Goal: Task Accomplishment & Management: Manage account settings

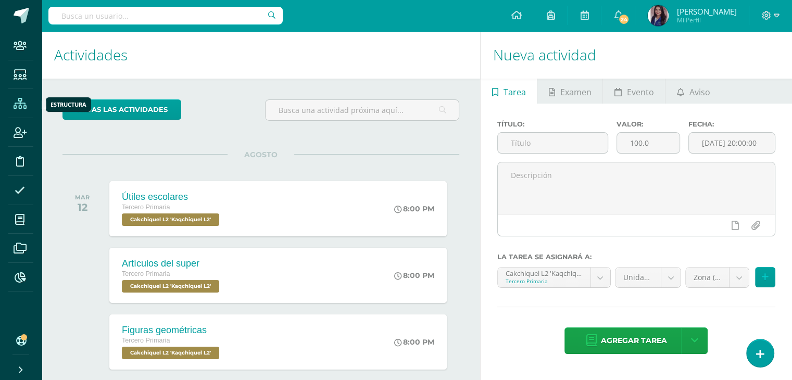
click at [21, 109] on icon at bounding box center [20, 103] width 13 height 10
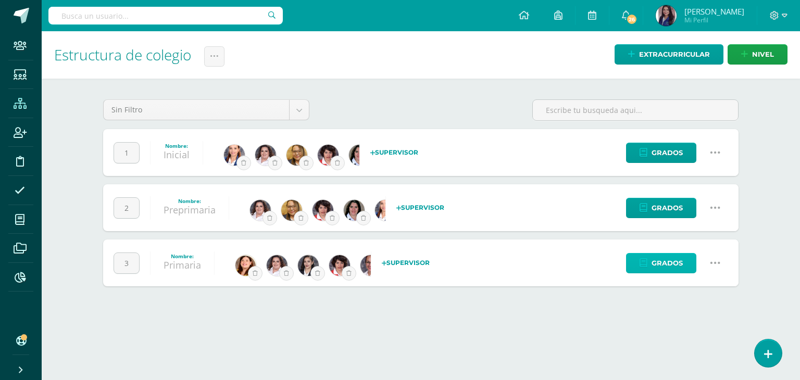
click at [671, 261] on span "Grados" at bounding box center [667, 263] width 31 height 19
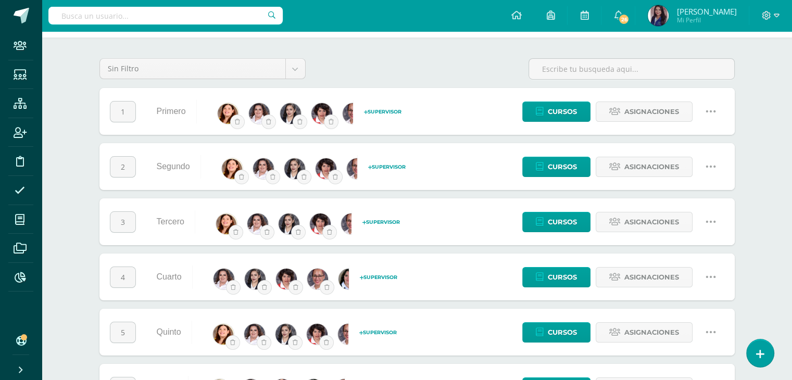
scroll to position [42, 0]
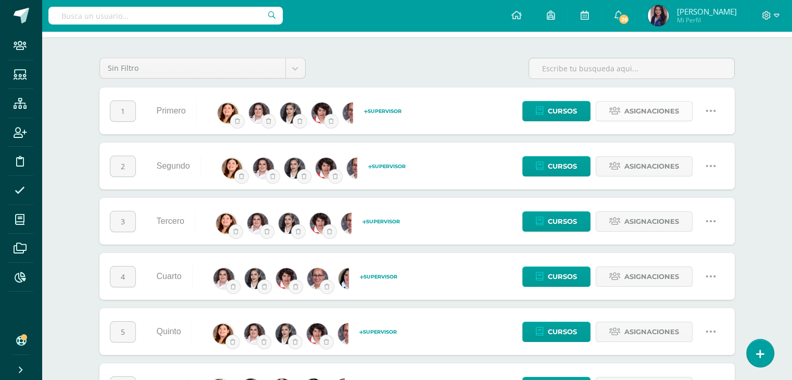
click at [670, 116] on span "Asignaciones" at bounding box center [651, 111] width 55 height 19
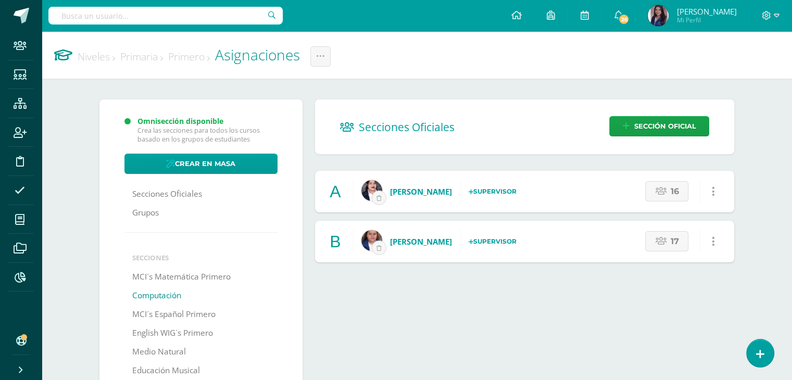
click at [168, 296] on link "Computación" at bounding box center [156, 295] width 49 height 19
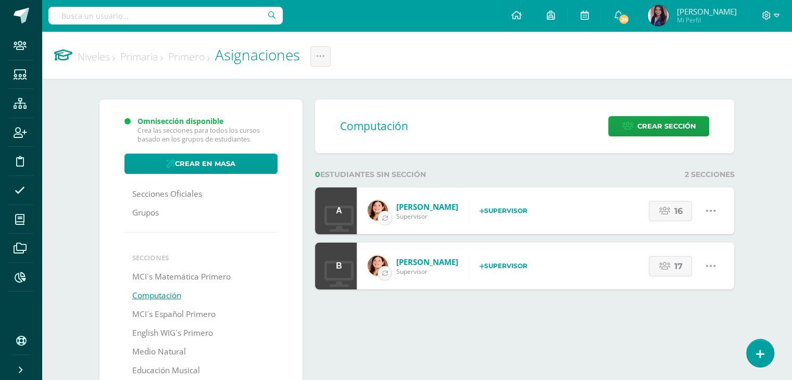
click at [388, 219] on button "button" at bounding box center [385, 218] width 15 height 15
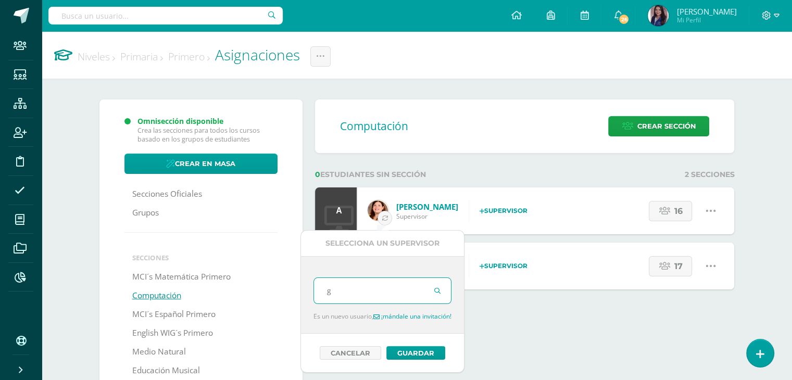
click at [377, 290] on input "g" at bounding box center [382, 291] width 137 height 26
type input "gaby"
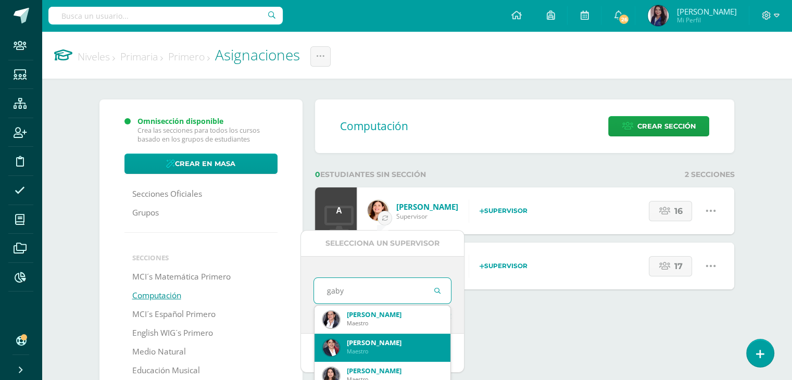
click at [362, 344] on div "Gabriela Koo" at bounding box center [395, 342] width 96 height 9
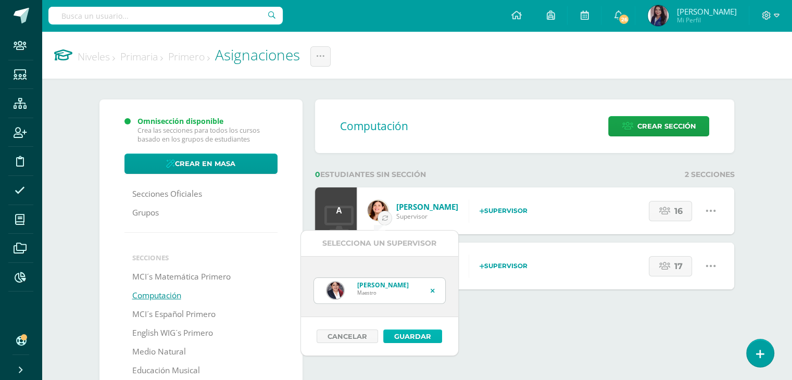
click at [409, 336] on button "Guardar" at bounding box center [412, 337] width 59 height 14
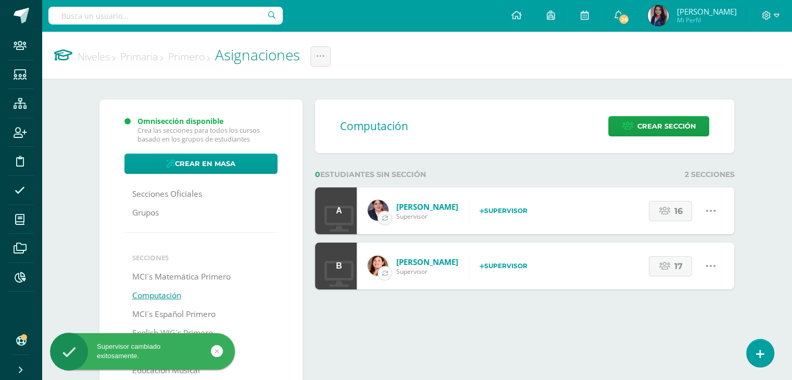
click at [384, 273] on icon "button" at bounding box center [385, 273] width 6 height 6
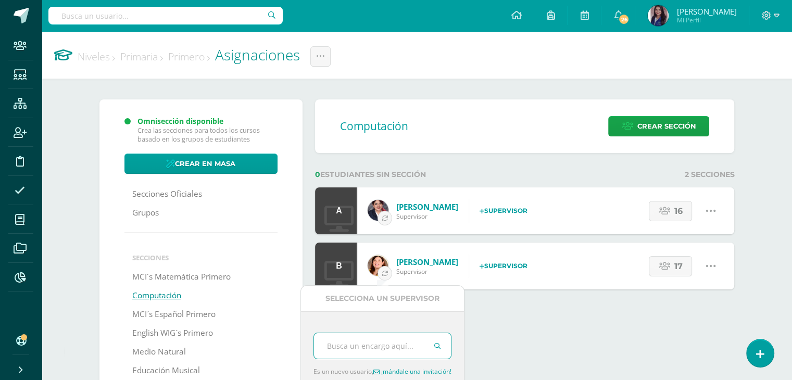
click at [372, 341] on input "text" at bounding box center [382, 346] width 137 height 26
type input "Gaby"
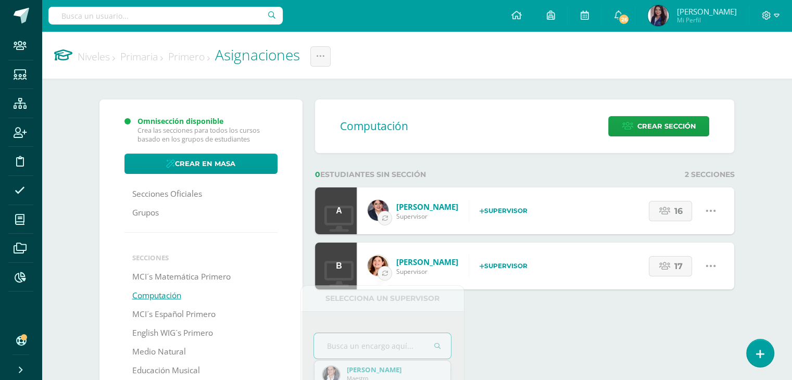
type input "Gaby"
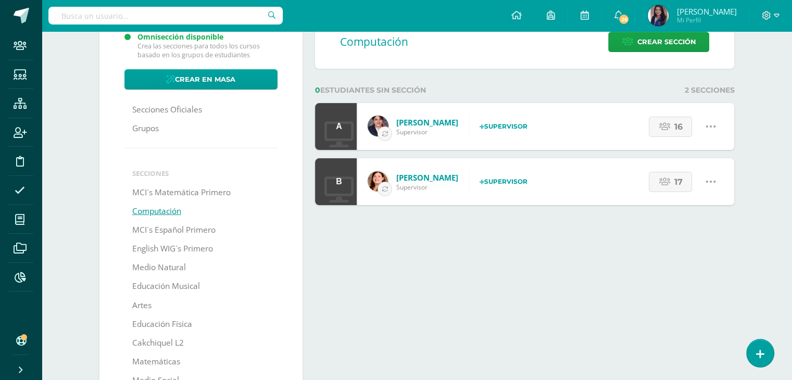
scroll to position [85, 0]
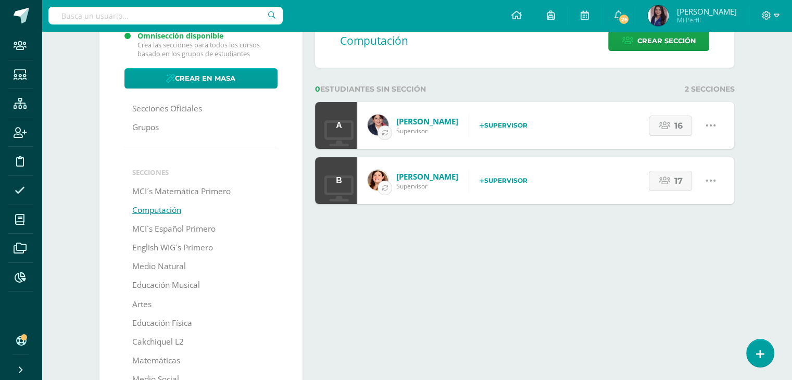
click at [385, 187] on icon "button" at bounding box center [385, 188] width 6 height 6
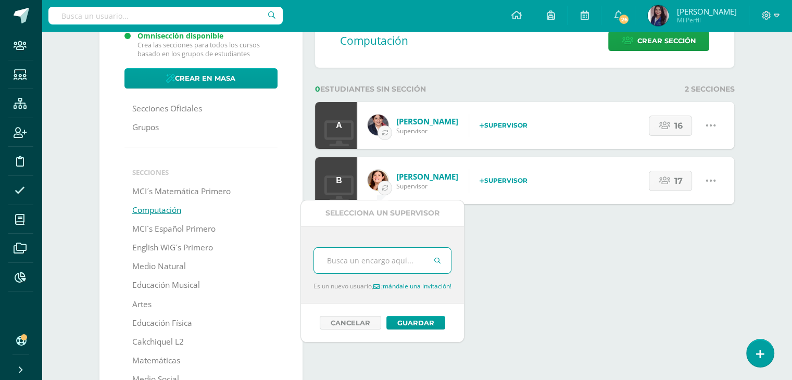
click at [383, 263] on input "text" at bounding box center [382, 261] width 137 height 26
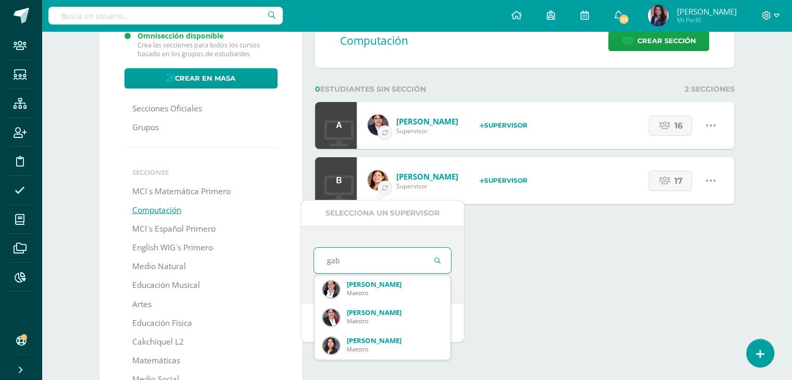
type input "gaby"
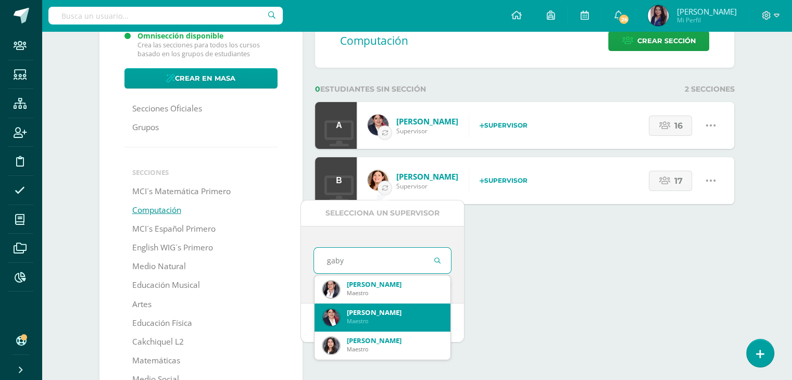
click at [376, 306] on div "Gabriela Koo Maestro" at bounding box center [383, 317] width 120 height 26
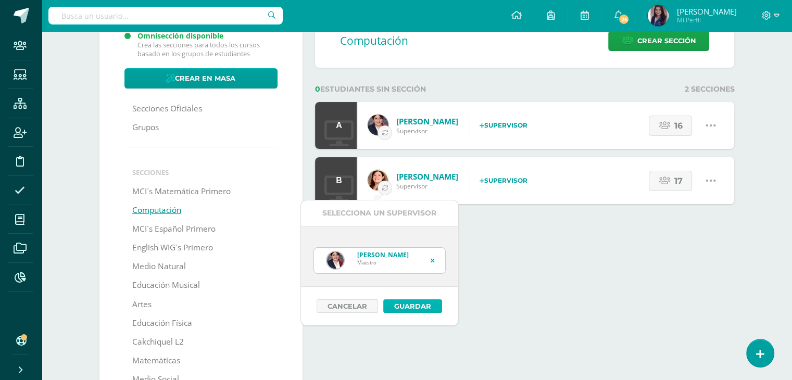
click at [408, 302] on button "Guardar" at bounding box center [412, 306] width 59 height 14
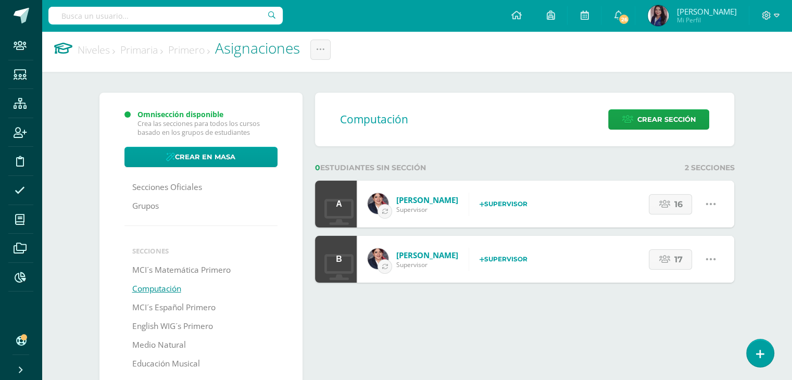
scroll to position [0, 0]
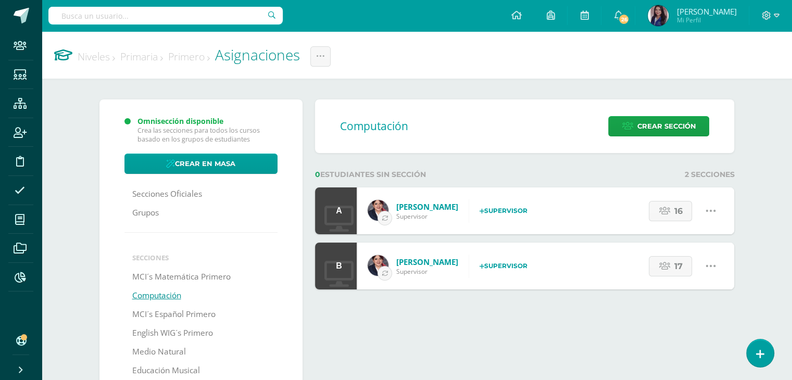
click at [162, 55] on link "Primaria" at bounding box center [141, 56] width 43 height 14
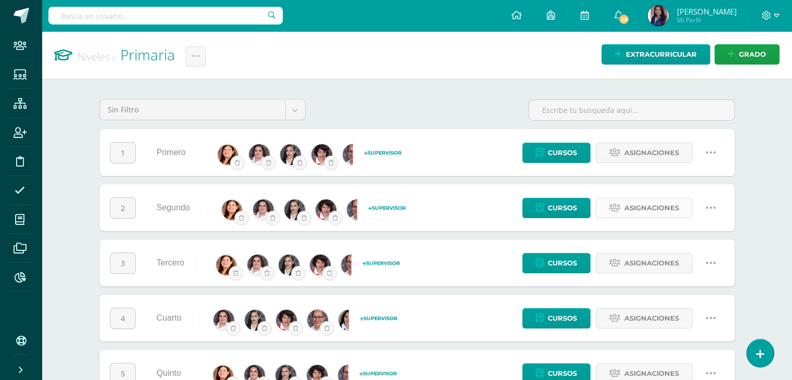
click at [624, 209] on span "Asignaciones" at bounding box center [651, 207] width 55 height 19
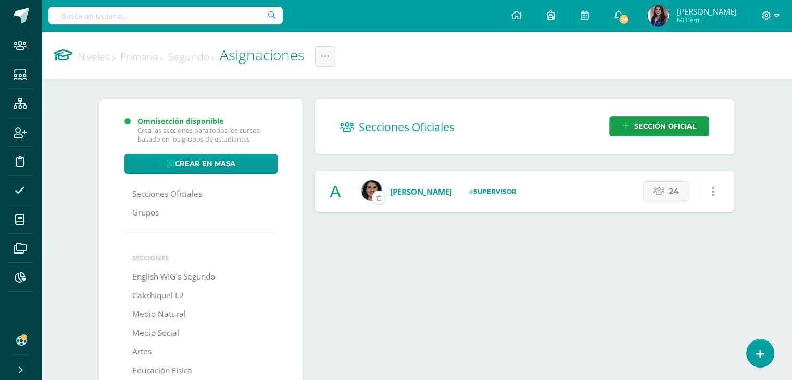
click at [373, 198] on button "submit" at bounding box center [379, 198] width 15 height 15
click at [364, 190] on icon at bounding box center [363, 192] width 5 height 6
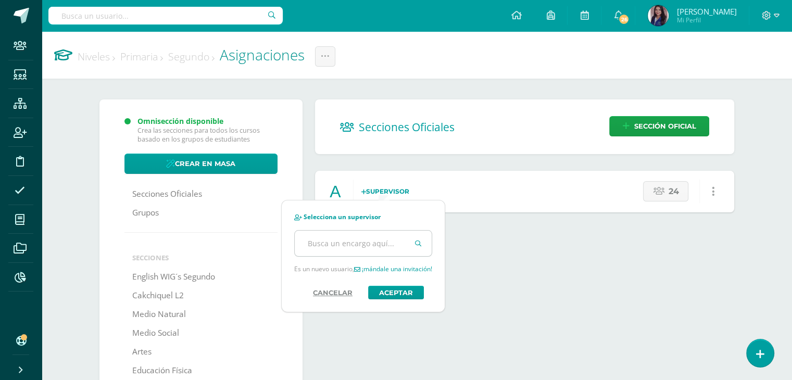
click at [342, 243] on input "text" at bounding box center [363, 244] width 137 height 26
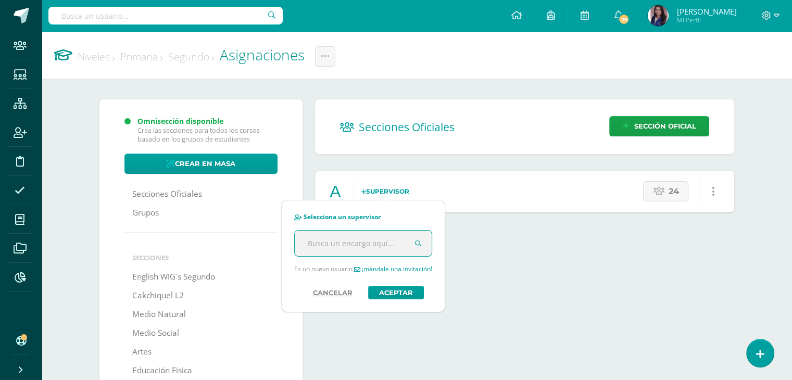
click at [342, 246] on input "text" at bounding box center [363, 244] width 137 height 26
type input "j"
type input "y"
type input "h"
click at [334, 295] on button "Cancelar" at bounding box center [333, 293] width 60 height 14
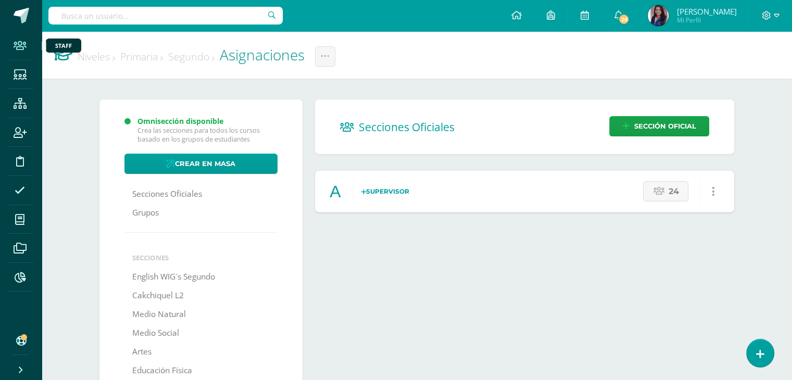
click at [22, 46] on icon at bounding box center [20, 46] width 13 height 10
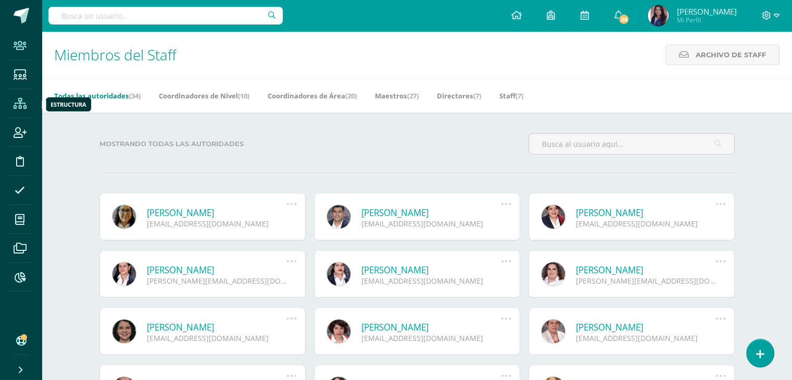
click at [24, 103] on icon at bounding box center [20, 103] width 13 height 10
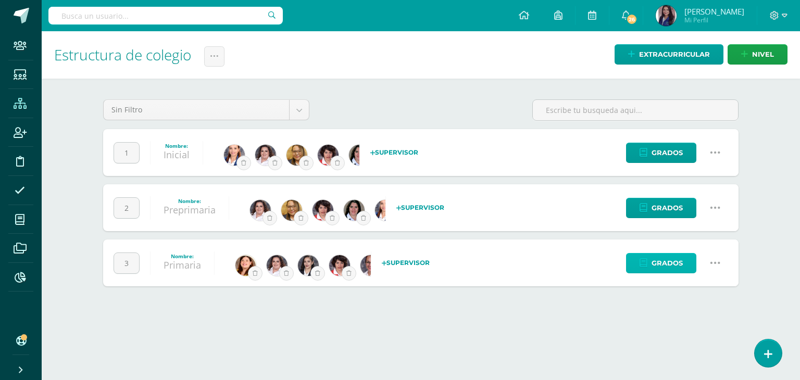
click at [662, 263] on span "Grados" at bounding box center [667, 263] width 31 height 19
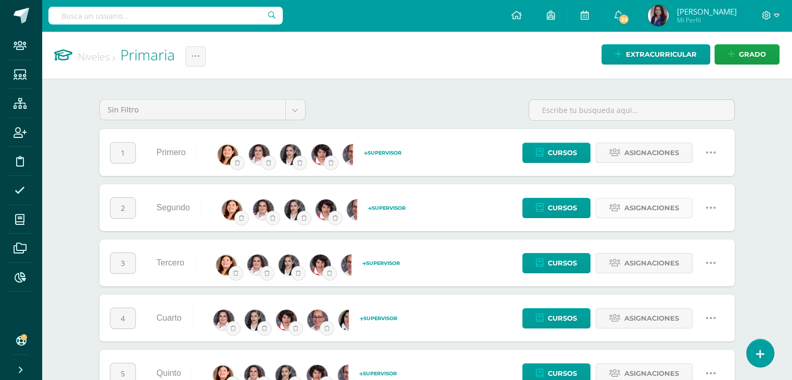
click at [635, 209] on span "Asignaciones" at bounding box center [651, 207] width 55 height 19
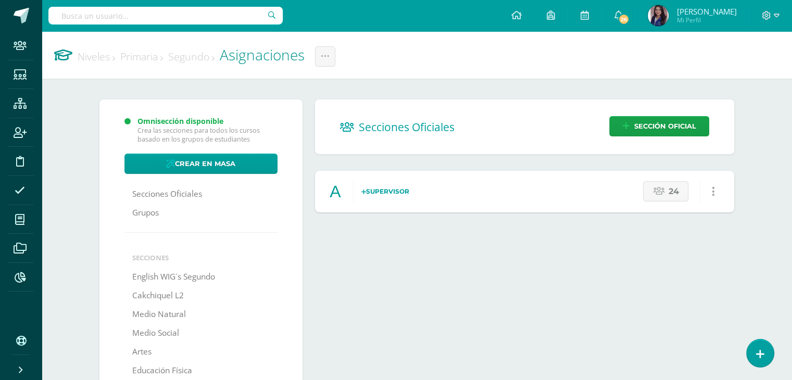
click at [372, 190] on strong "Supervisor" at bounding box center [385, 191] width 48 height 8
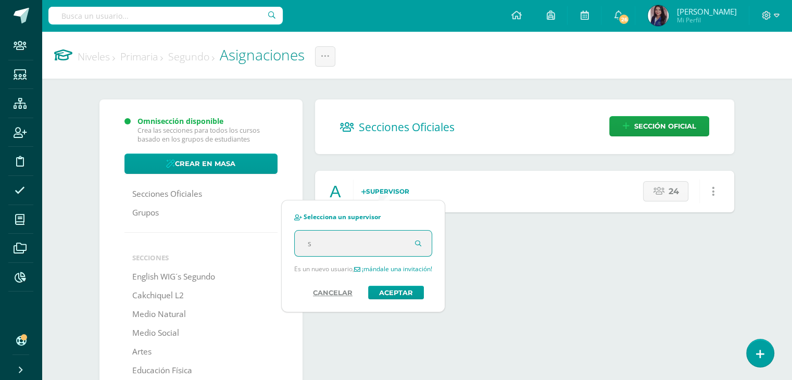
click at [340, 245] on input "s" at bounding box center [363, 244] width 137 height 26
type input "sandra"
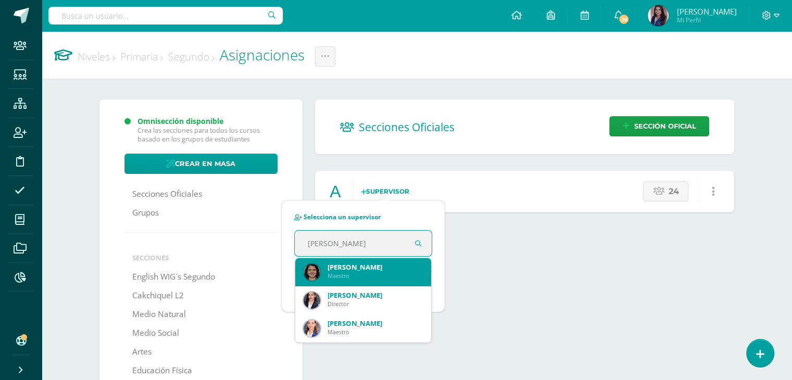
click at [342, 269] on div "Sandra Janel Sánchez Bernal" at bounding box center [376, 266] width 96 height 9
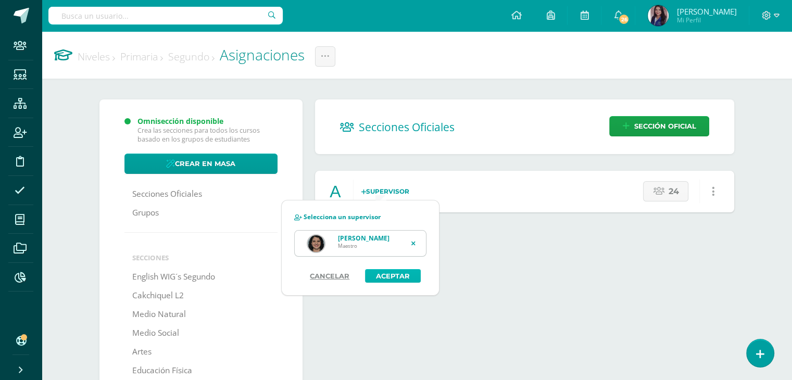
click at [389, 279] on button "Aceptar" at bounding box center [393, 276] width 56 height 14
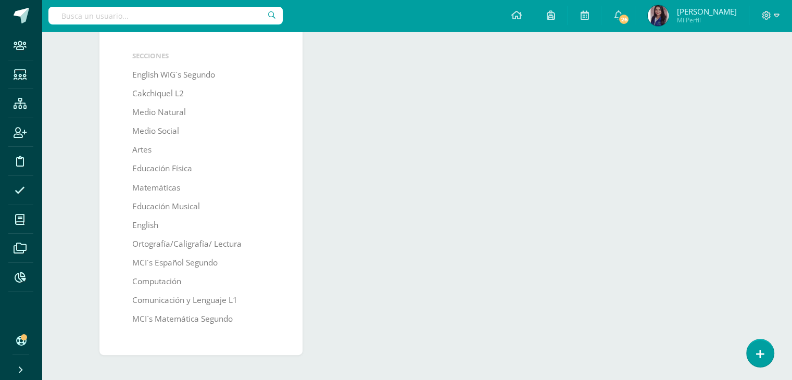
scroll to position [207, 0]
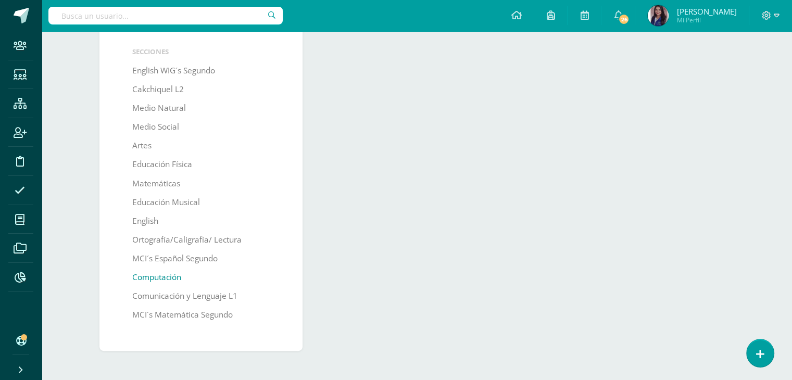
click at [164, 277] on link "Computación" at bounding box center [156, 277] width 49 height 19
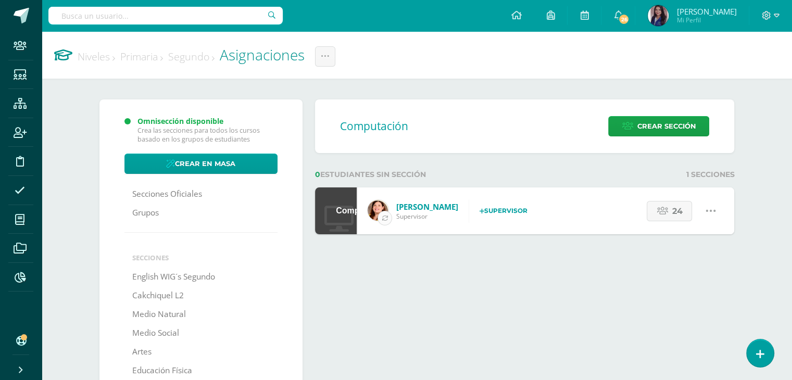
click at [387, 216] on icon "button" at bounding box center [385, 218] width 6 height 6
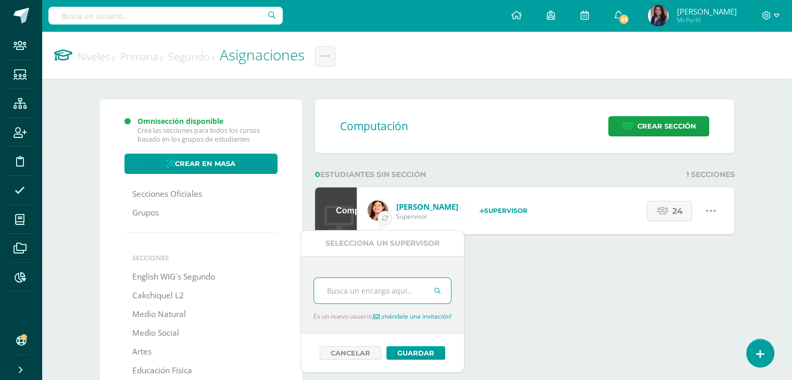
click at [385, 288] on input "text" at bounding box center [382, 291] width 137 height 26
type input "gaby"
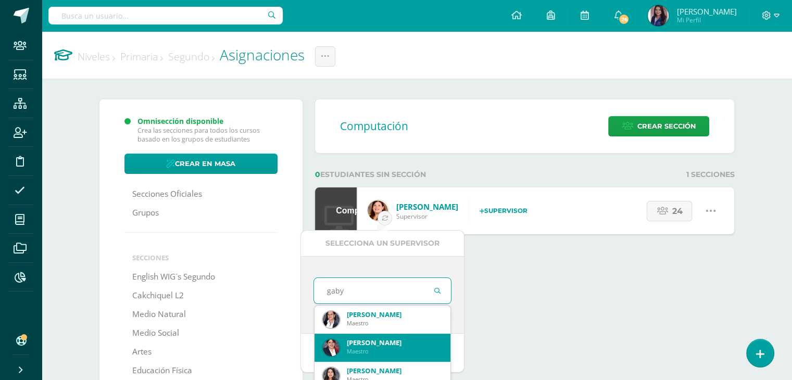
click at [373, 345] on div "Gabriela Koo" at bounding box center [395, 342] width 96 height 9
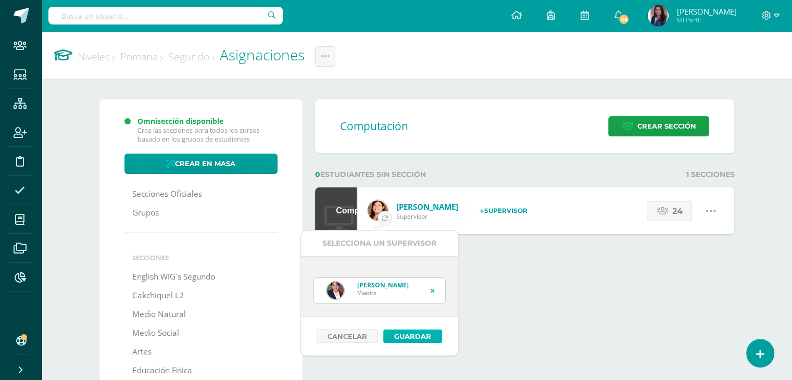
click at [417, 336] on button "Guardar" at bounding box center [412, 337] width 59 height 14
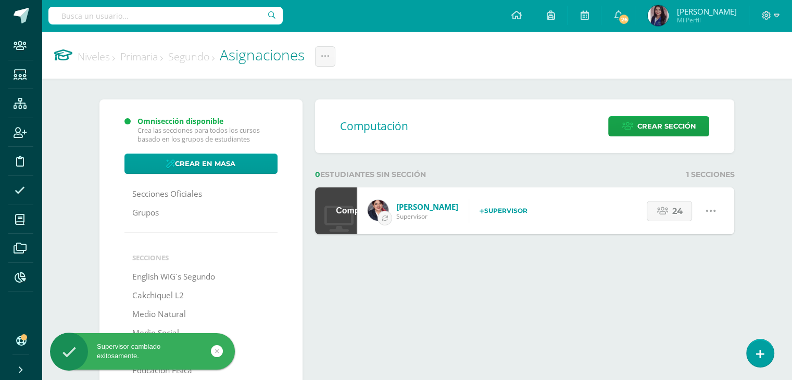
click at [154, 59] on link "Primaria" at bounding box center [141, 56] width 43 height 14
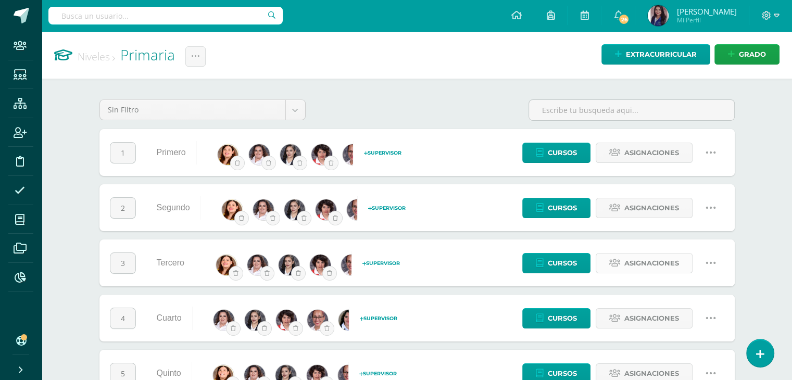
click at [626, 265] on span "Asignaciones" at bounding box center [651, 263] width 55 height 19
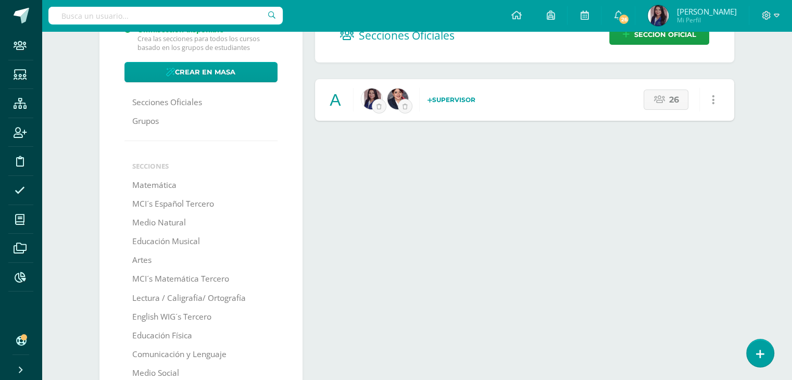
scroll to position [127, 0]
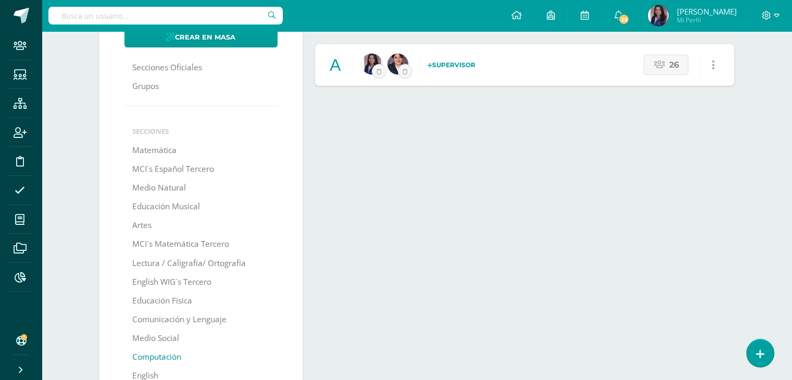
click at [148, 360] on link "Computación" at bounding box center [156, 357] width 49 height 19
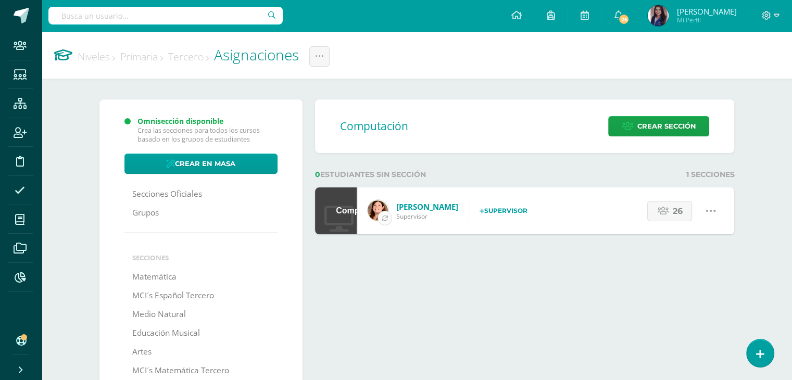
click at [384, 217] on icon "button" at bounding box center [385, 218] width 6 height 6
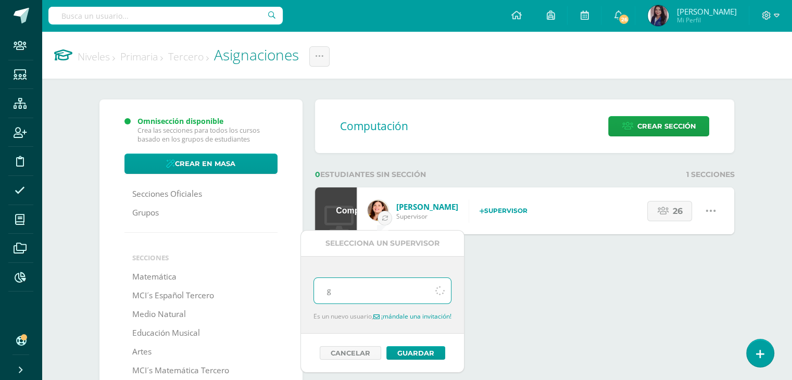
click at [354, 293] on input "g" at bounding box center [382, 291] width 137 height 26
type input "gab"
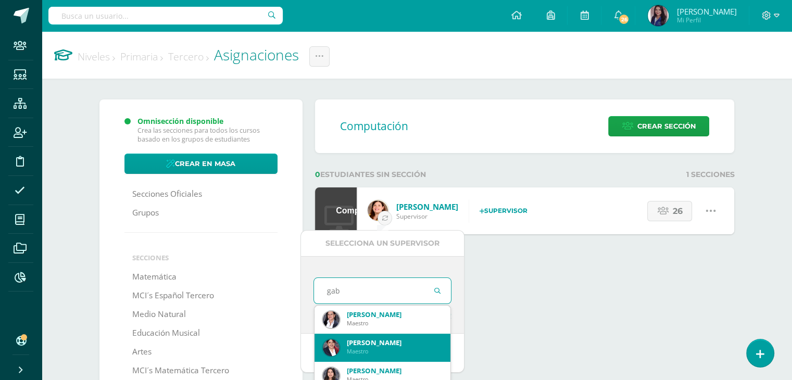
click at [370, 342] on div "Gabriela Koo" at bounding box center [395, 342] width 96 height 9
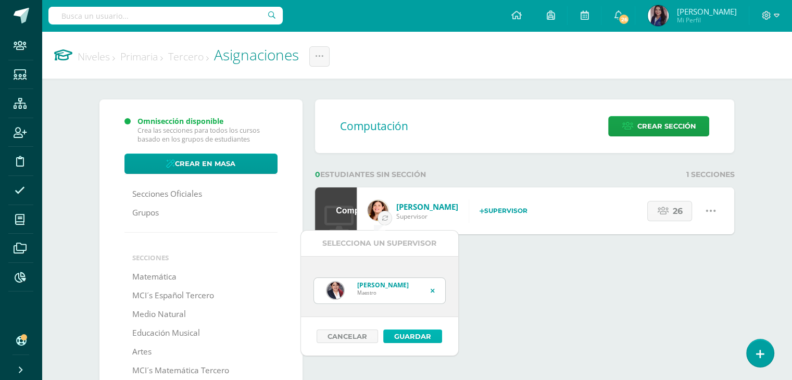
click at [420, 335] on button "Guardar" at bounding box center [412, 337] width 59 height 14
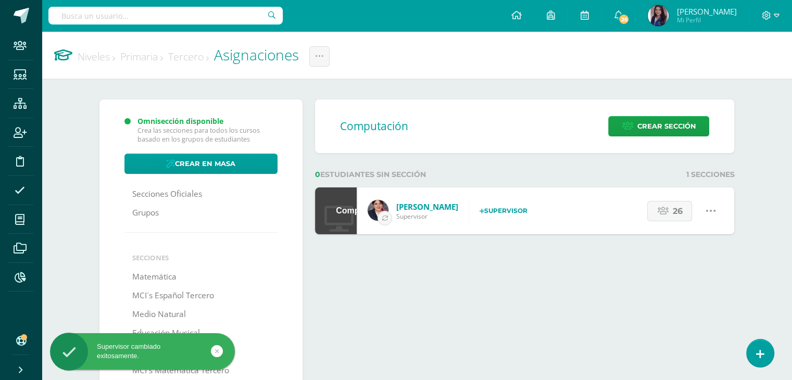
click at [153, 58] on link "Primaria" at bounding box center [141, 56] width 43 height 14
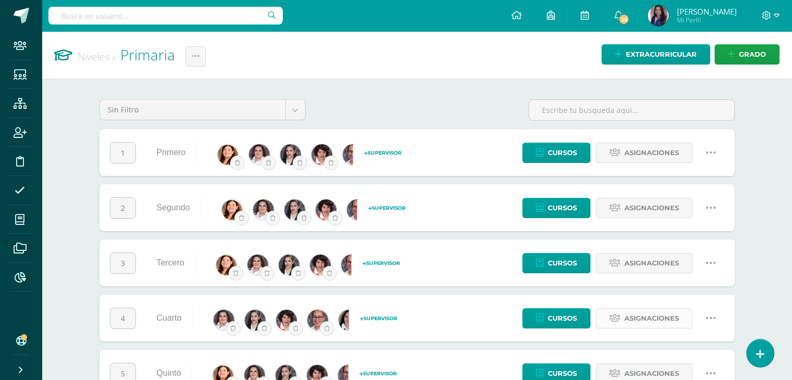
click at [647, 317] on span "Asignaciones" at bounding box center [651, 318] width 55 height 19
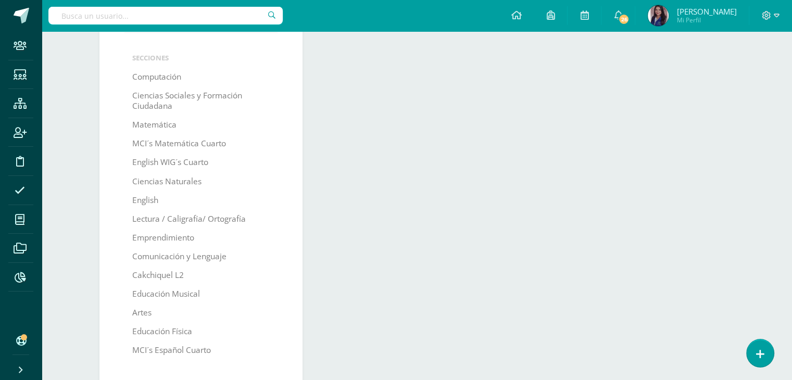
scroll to position [199, 0]
click at [163, 77] on link "Computación" at bounding box center [156, 77] width 49 height 19
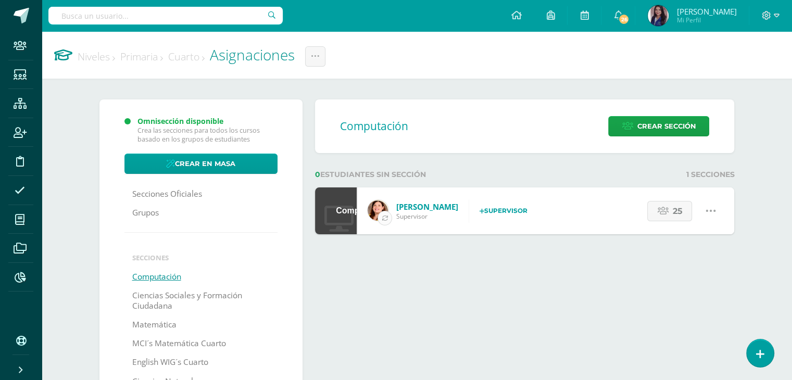
click at [387, 221] on button "button" at bounding box center [385, 218] width 15 height 15
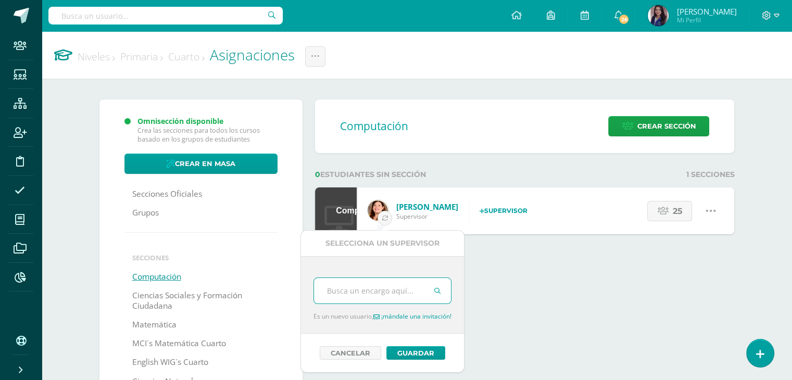
click at [362, 287] on input "text" at bounding box center [382, 291] width 137 height 26
type input "gaby"
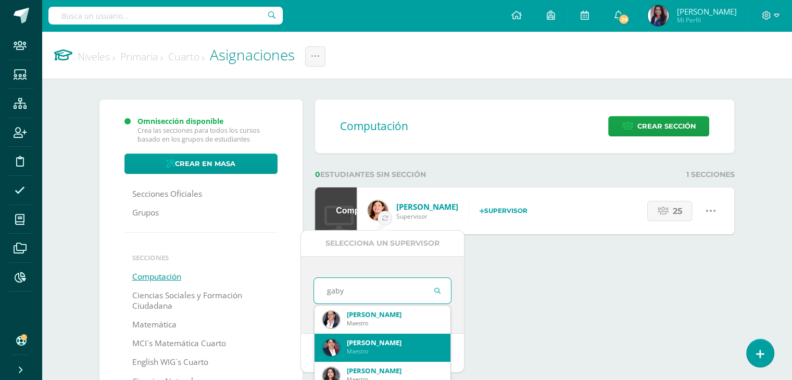
click at [351, 341] on div "[PERSON_NAME]" at bounding box center [395, 342] width 96 height 9
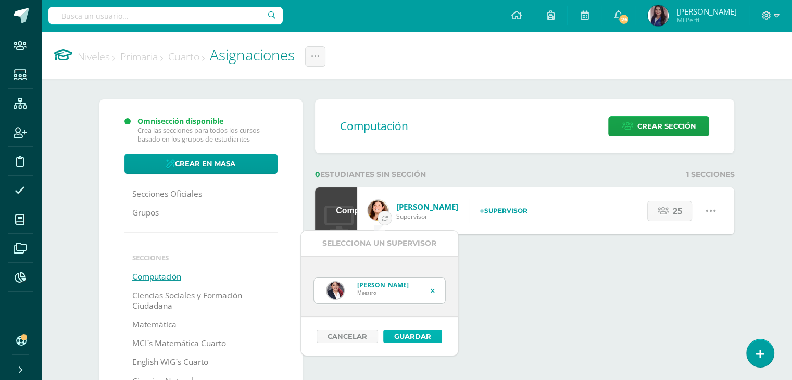
click at [396, 339] on button "Guardar" at bounding box center [412, 337] width 59 height 14
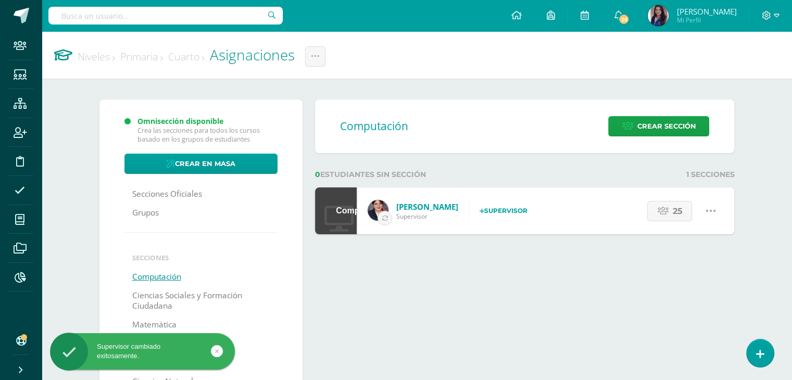
click at [143, 53] on link "Primaria" at bounding box center [141, 56] width 43 height 14
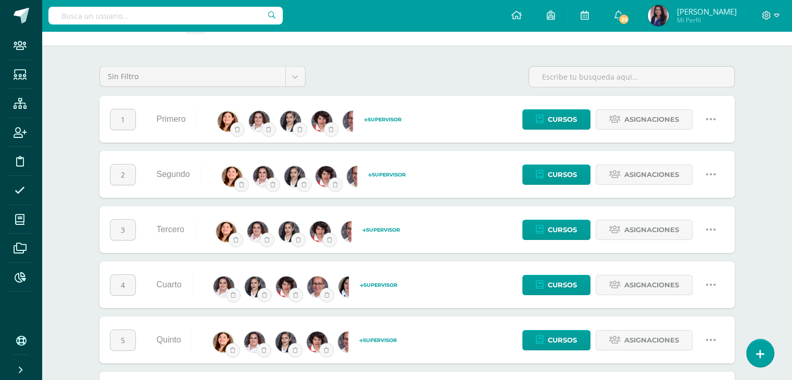
scroll to position [36, 0]
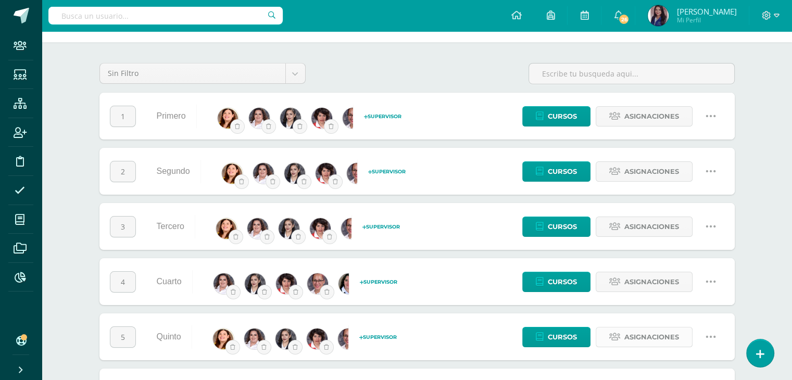
click at [636, 333] on span "Asignaciones" at bounding box center [651, 337] width 55 height 19
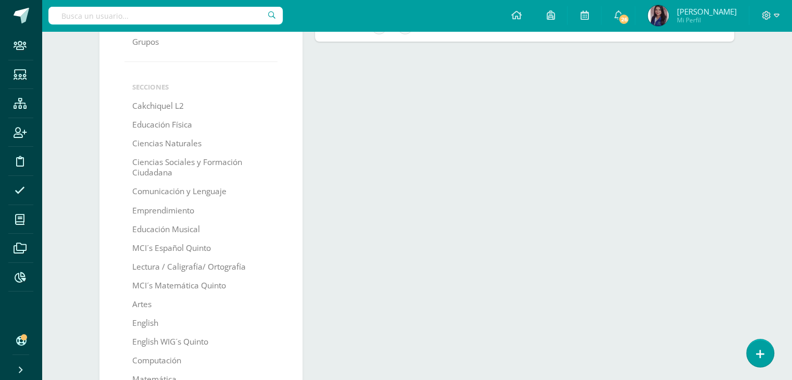
scroll to position [171, 0]
click at [173, 361] on link "Computación" at bounding box center [156, 361] width 49 height 19
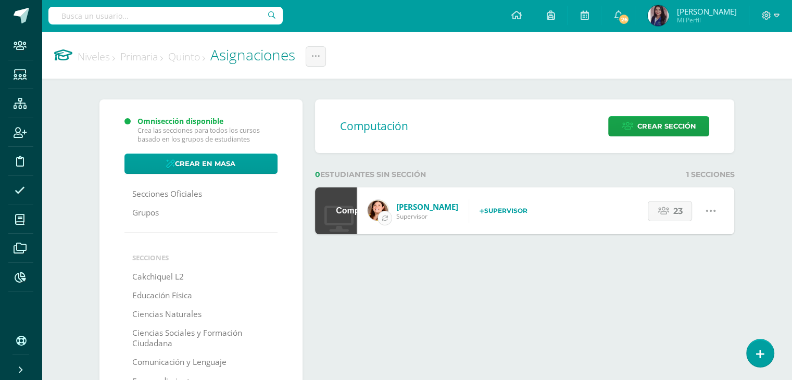
click at [385, 217] on icon "button" at bounding box center [385, 218] width 6 height 6
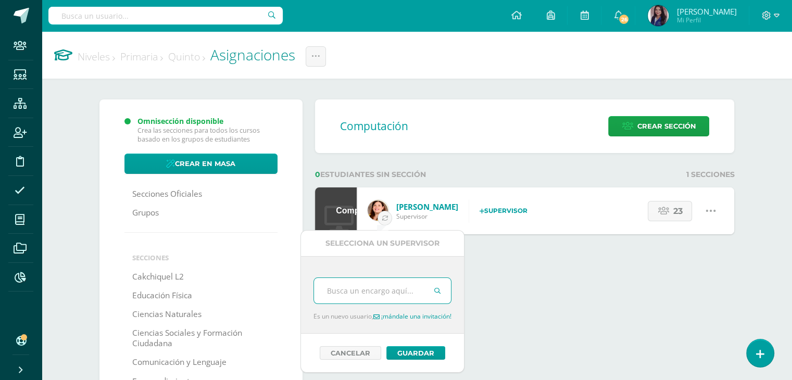
click at [362, 291] on input "text" at bounding box center [382, 291] width 137 height 26
type input "gaby"
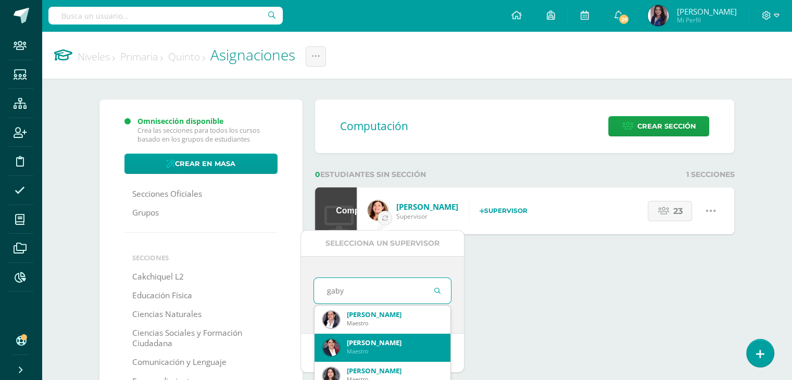
click at [359, 340] on div "[PERSON_NAME]" at bounding box center [395, 342] width 96 height 9
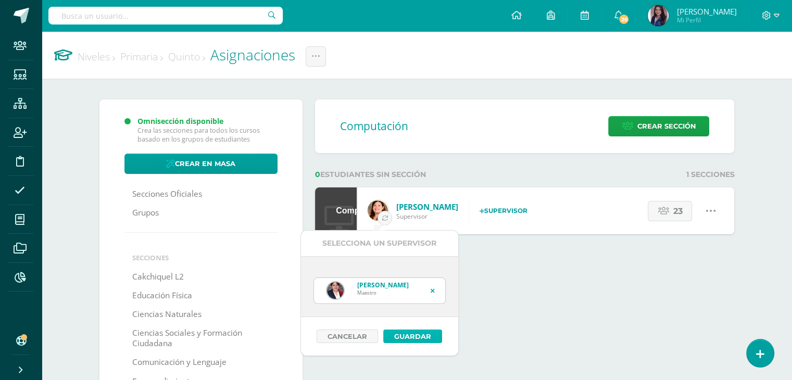
click at [427, 332] on button "Guardar" at bounding box center [412, 337] width 59 height 14
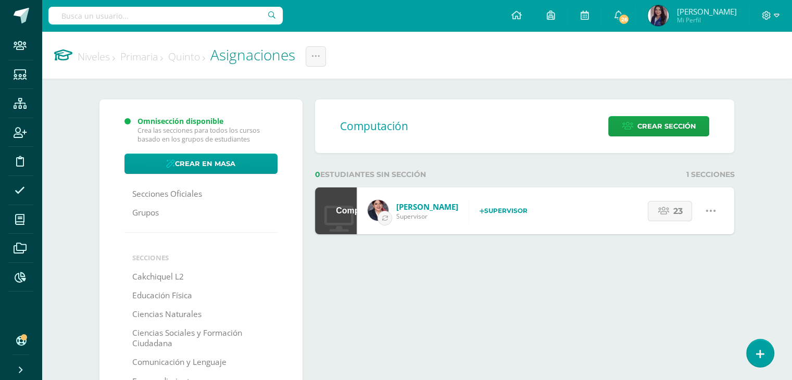
click at [151, 55] on link "Primaria" at bounding box center [141, 56] width 43 height 14
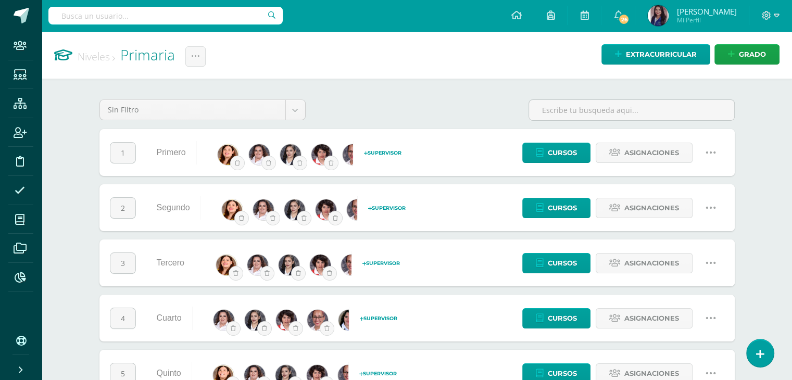
scroll to position [93, 0]
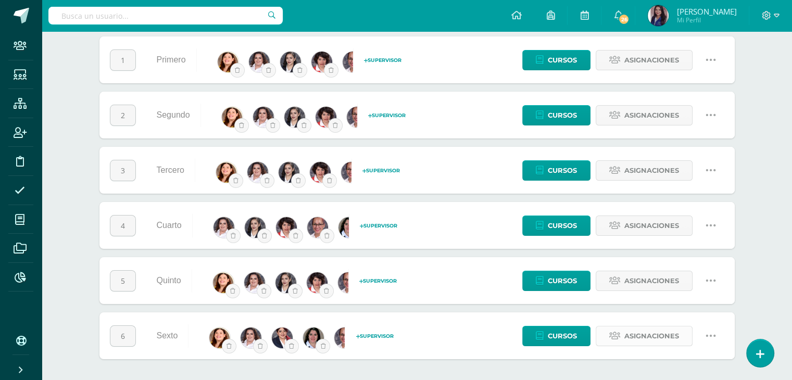
click at [639, 337] on span "Asignaciones" at bounding box center [651, 336] width 55 height 19
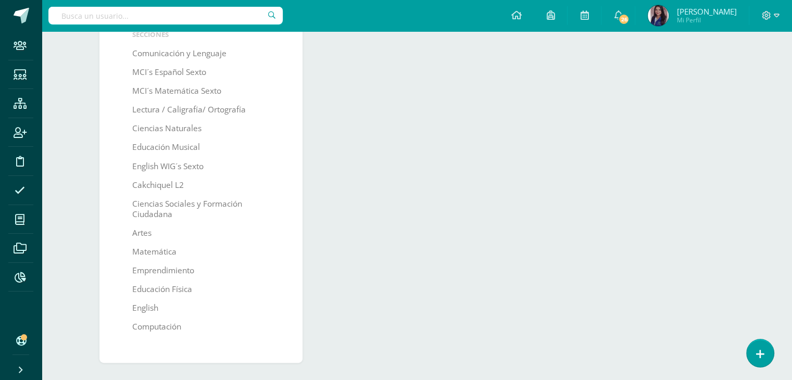
scroll to position [225, 0]
click at [168, 328] on link "Computación" at bounding box center [156, 325] width 49 height 19
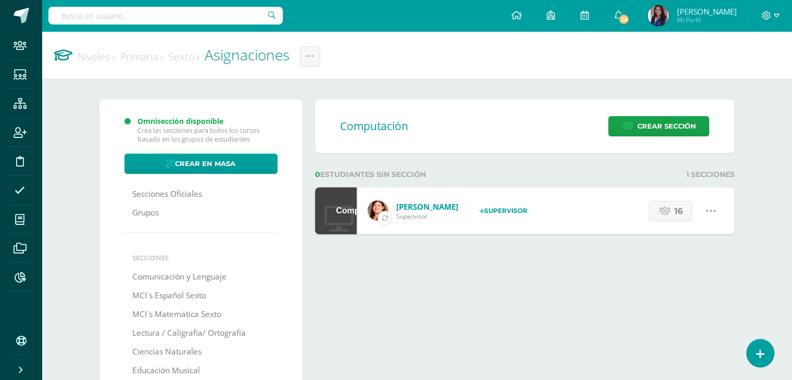
click at [383, 217] on icon "button" at bounding box center [385, 218] width 6 height 6
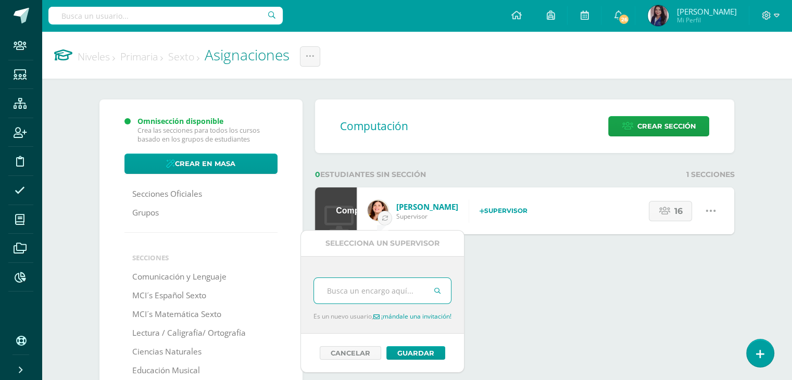
click at [357, 295] on input "text" at bounding box center [382, 291] width 137 height 26
type input "gaby"
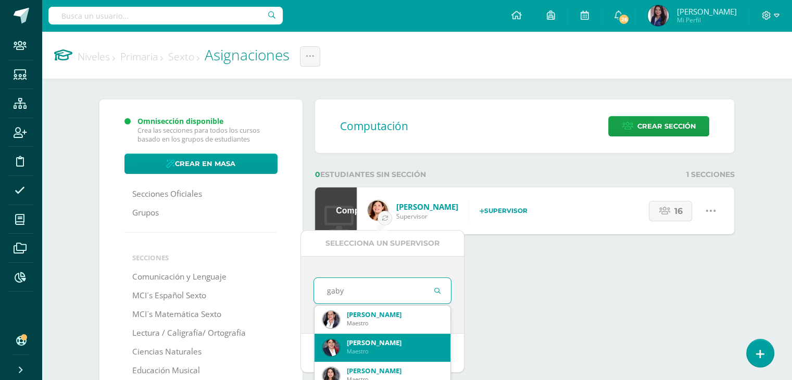
click at [367, 338] on div "Gabriela Koo" at bounding box center [395, 342] width 96 height 9
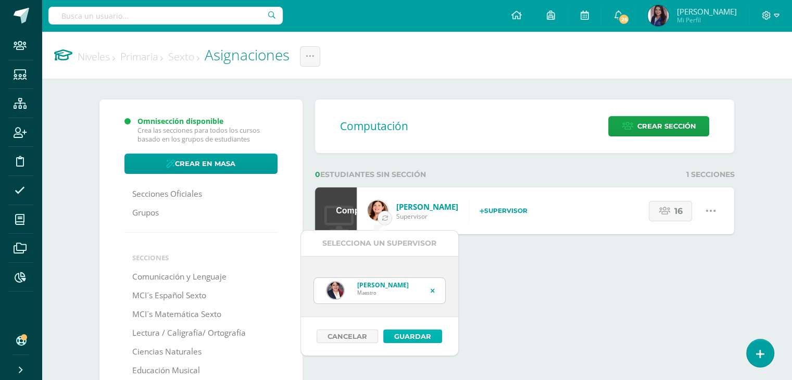
click at [413, 338] on button "Guardar" at bounding box center [412, 337] width 59 height 14
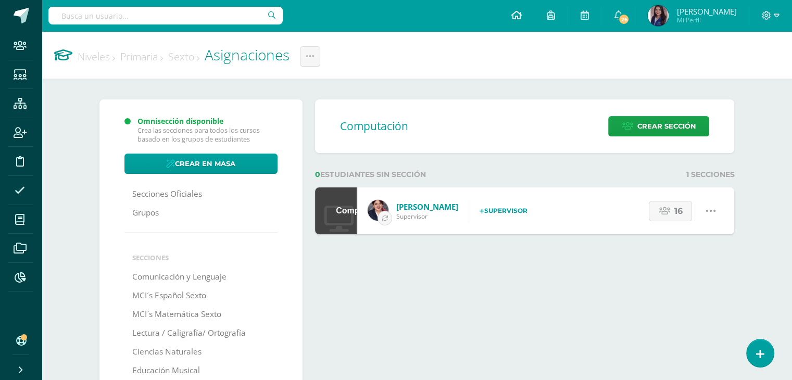
click at [521, 15] on icon at bounding box center [516, 14] width 10 height 9
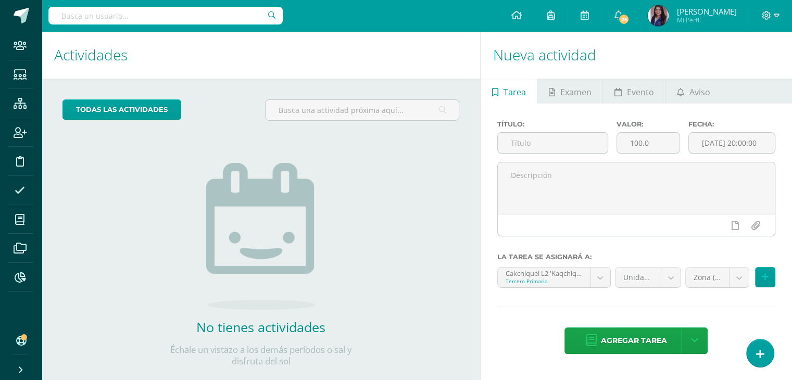
click at [346, 52] on h1 "Actividades" at bounding box center [261, 54] width 414 height 47
